Goal: Transaction & Acquisition: Purchase product/service

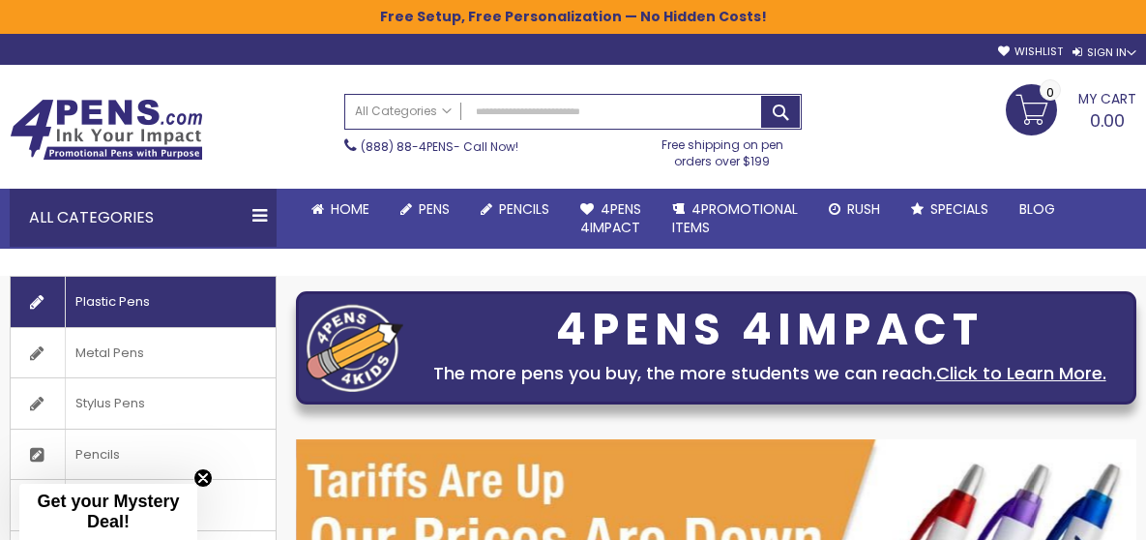
scroll to position [1, 0]
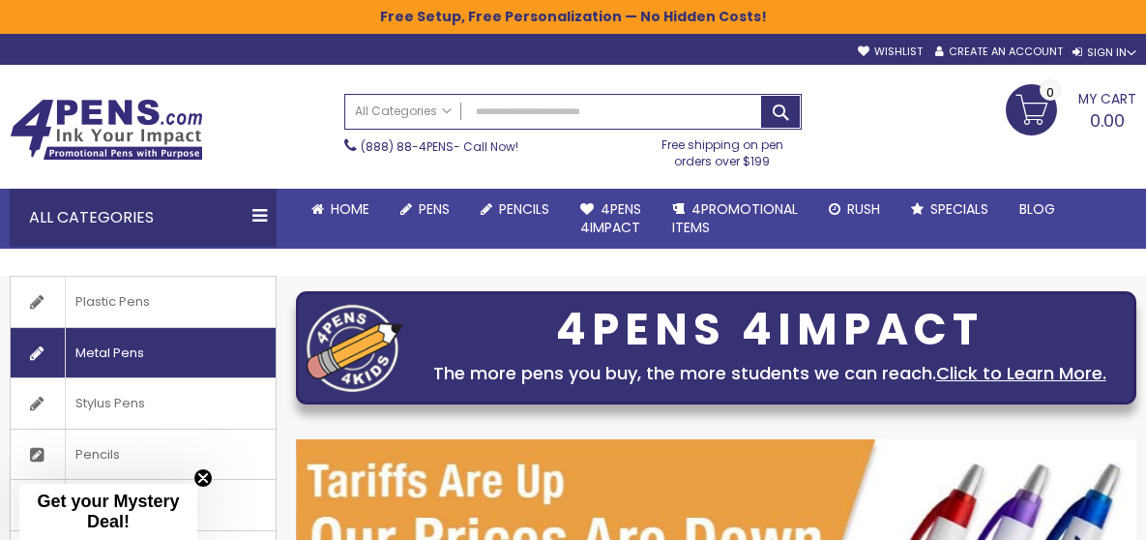
click at [133, 354] on span "Metal Pens" at bounding box center [109, 353] width 89 height 50
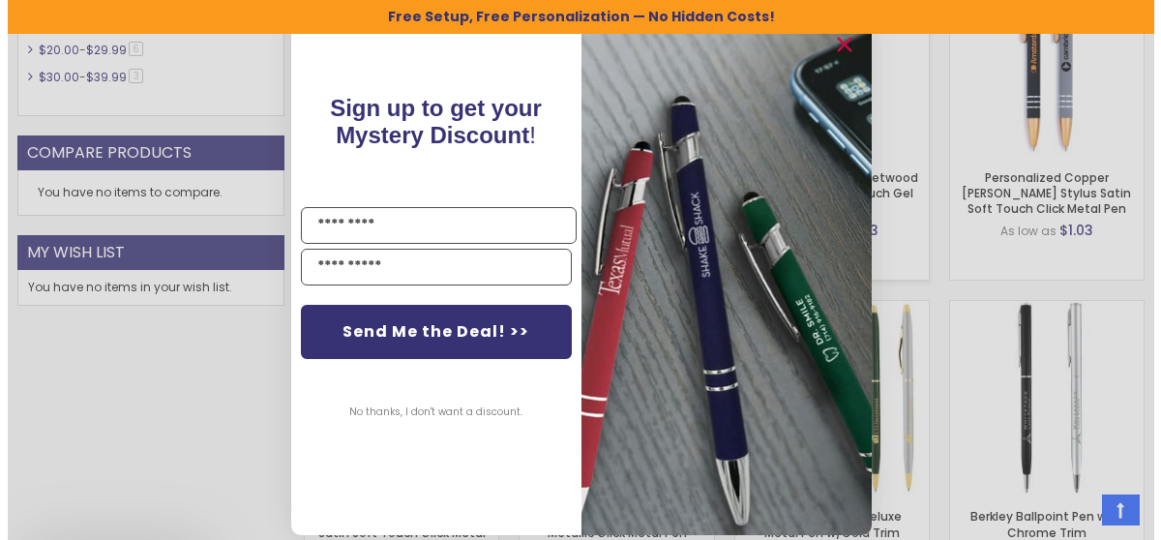
scroll to position [1149, 0]
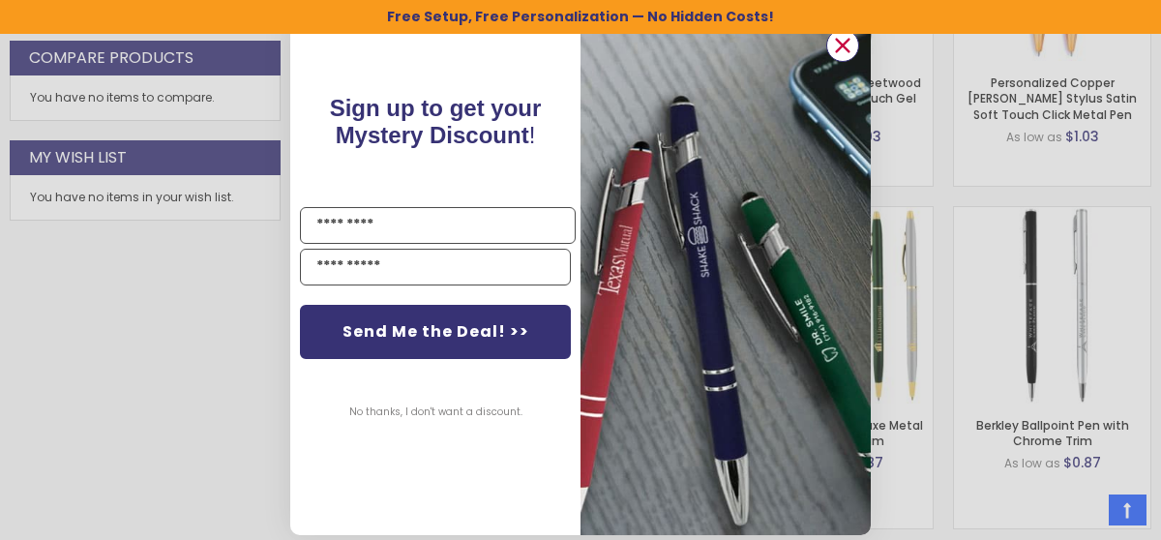
click at [837, 46] on icon "Close dialog" at bounding box center [843, 46] width 13 height 13
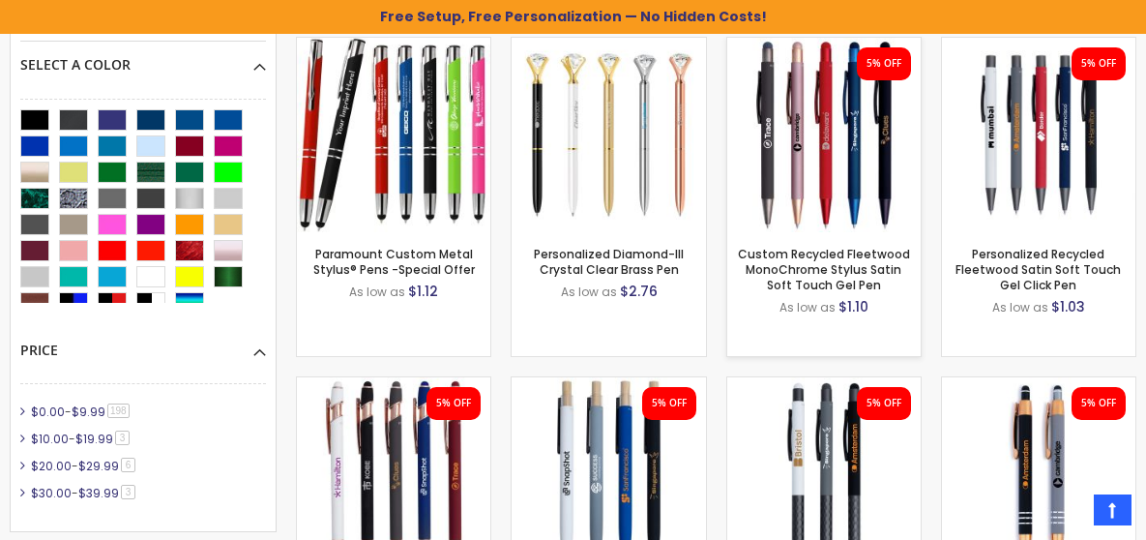
scroll to position [630, 0]
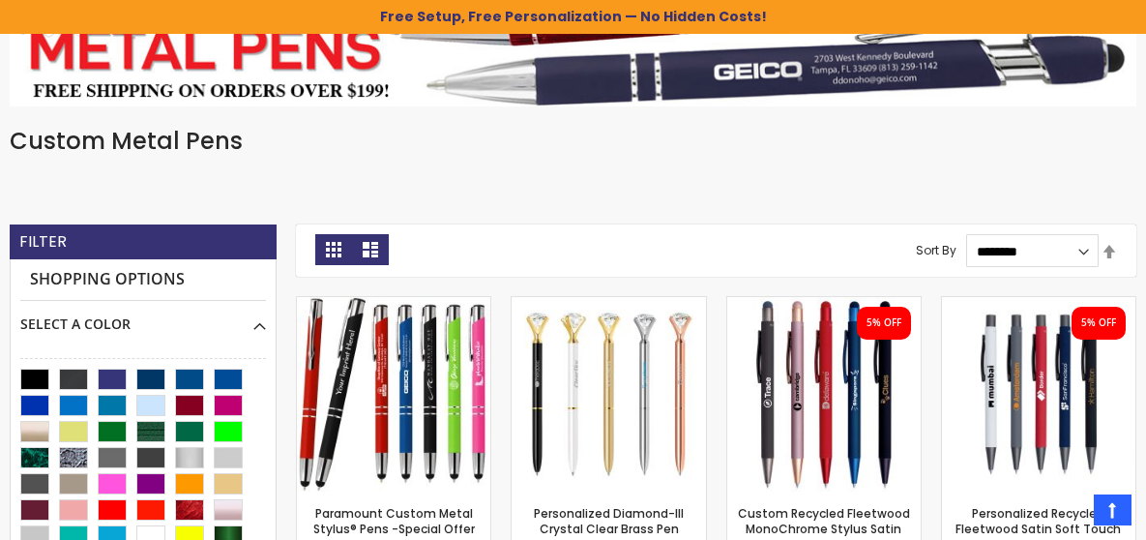
click at [380, 250] on link "List" at bounding box center [370, 249] width 37 height 31
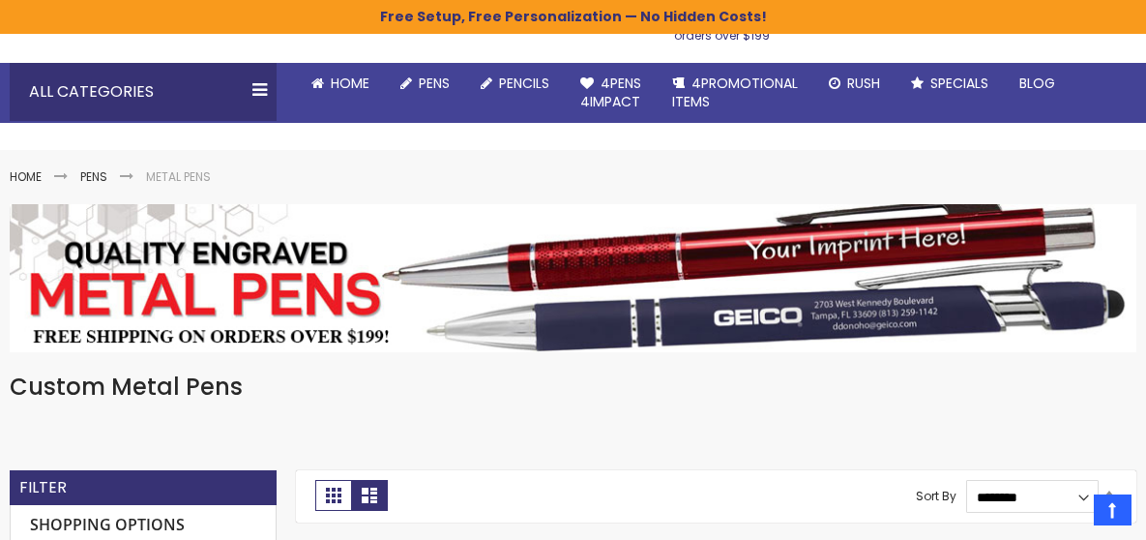
scroll to position [39, 0]
